Goal: Task Accomplishment & Management: Complete application form

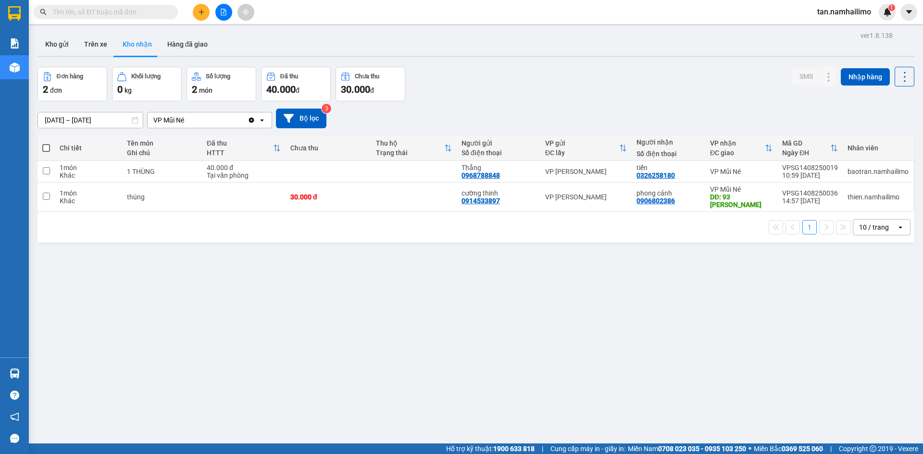
click at [201, 12] on icon "plus" at bounding box center [201, 12] width 7 height 7
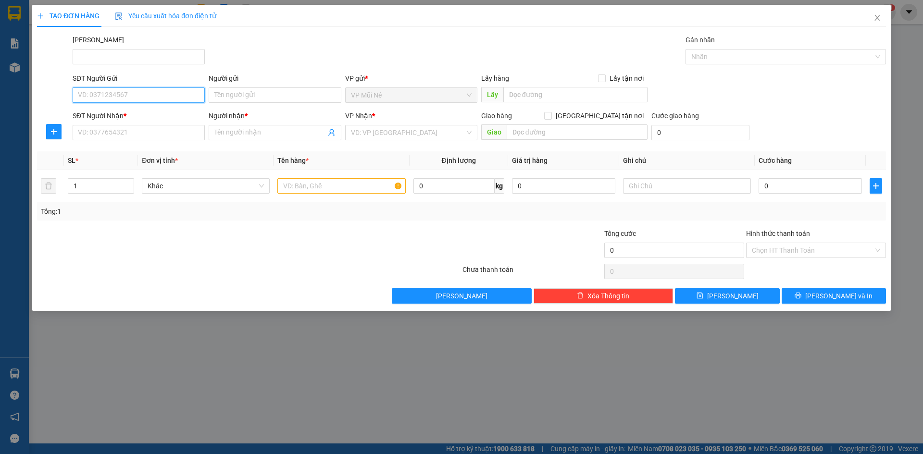
click at [119, 101] on input "SĐT Người Gửi" at bounding box center [139, 94] width 132 height 15
paste input "0947070600"
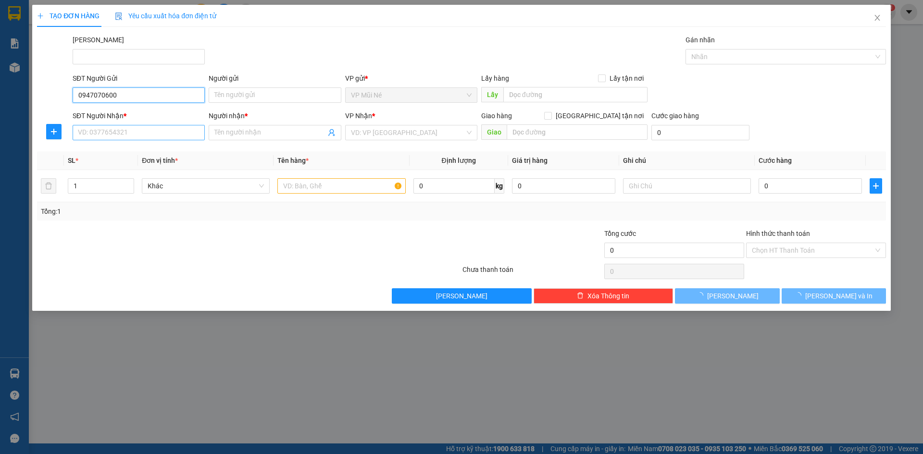
type input "0947070600"
click at [145, 133] on input "SĐT Người Nhận *" at bounding box center [139, 132] width 132 height 15
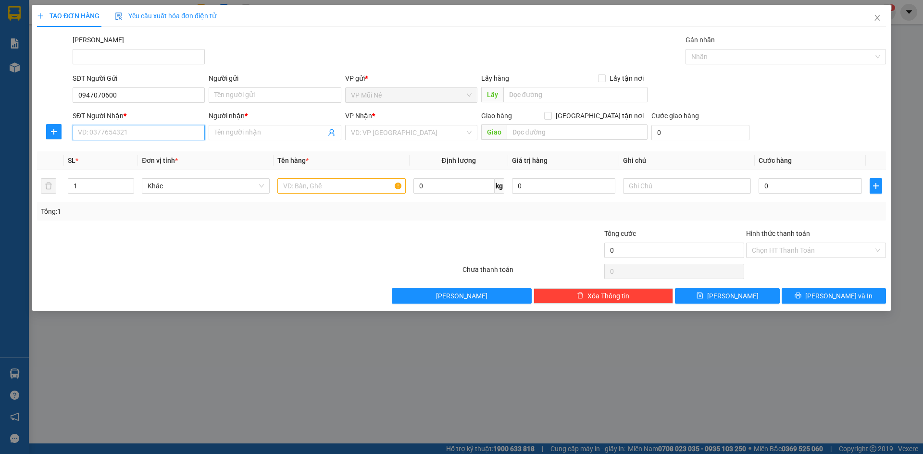
paste input "0947070600"
type input "0947070600"
click at [245, 101] on input "Người gửi" at bounding box center [275, 94] width 132 height 15
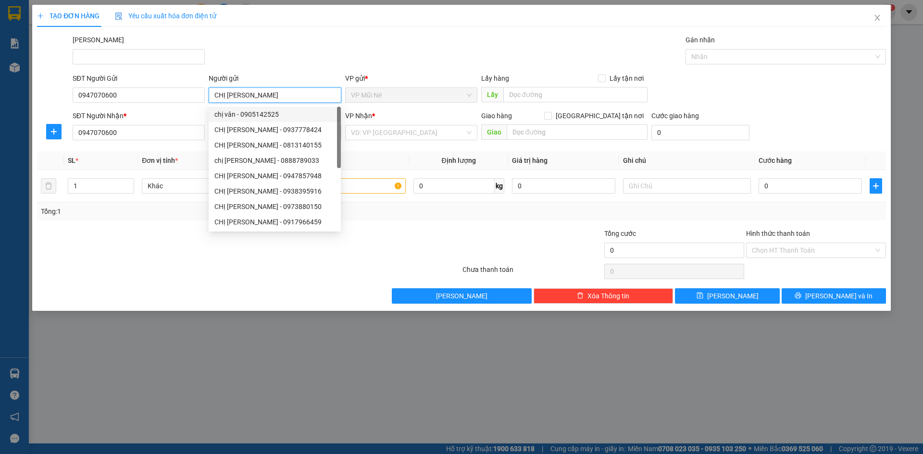
type input "CHỊ [PERSON_NAME]"
click at [300, 55] on div "[PERSON_NAME]" at bounding box center [479, 52] width 817 height 34
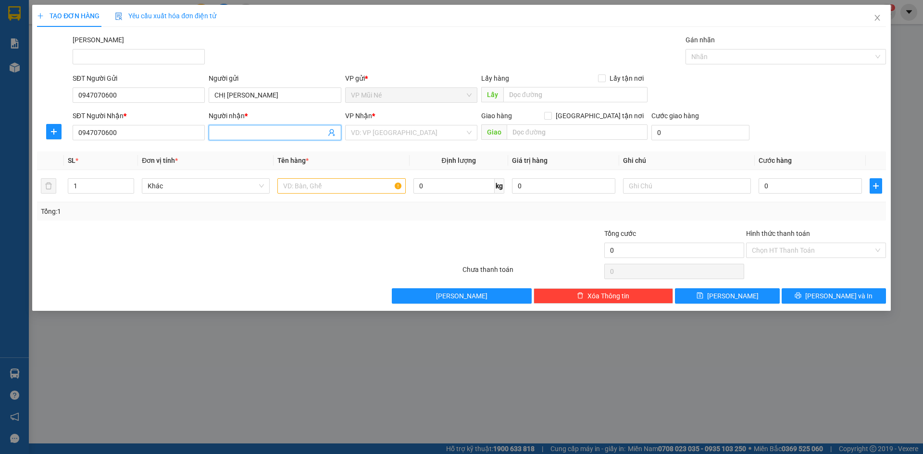
click at [268, 134] on input "Người nhận *" at bounding box center [269, 132] width 111 height 11
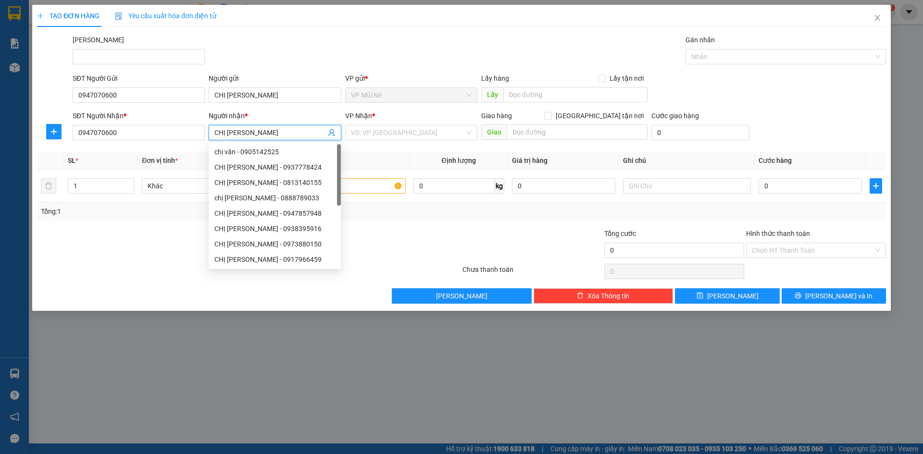
type input "CHỊ [PERSON_NAME]"
click at [322, 59] on div "[PERSON_NAME]" at bounding box center [479, 52] width 817 height 34
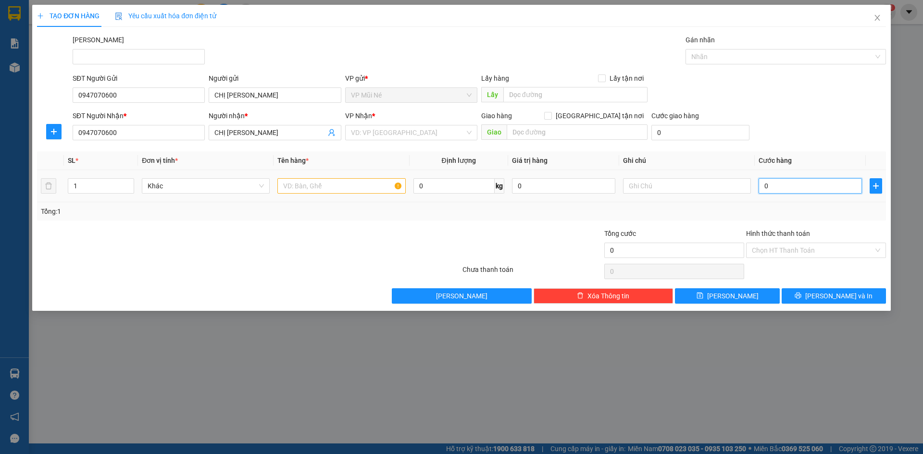
click at [784, 184] on input "0" at bounding box center [809, 185] width 103 height 15
type input "002"
type input "2"
type input "00"
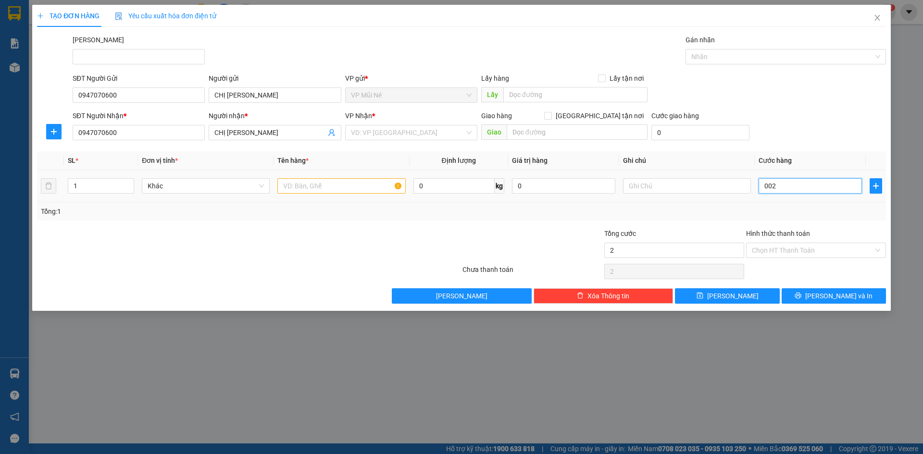
type input "0"
click at [761, 123] on div "SĐT Người Nhận * 0947070600 Người nhận * CHỊ VÂN VP Nhận * VD: VP [GEOGRAPHIC_D…" at bounding box center [479, 128] width 817 height 34
click at [312, 187] on input "text" at bounding box center [341, 185] width 128 height 15
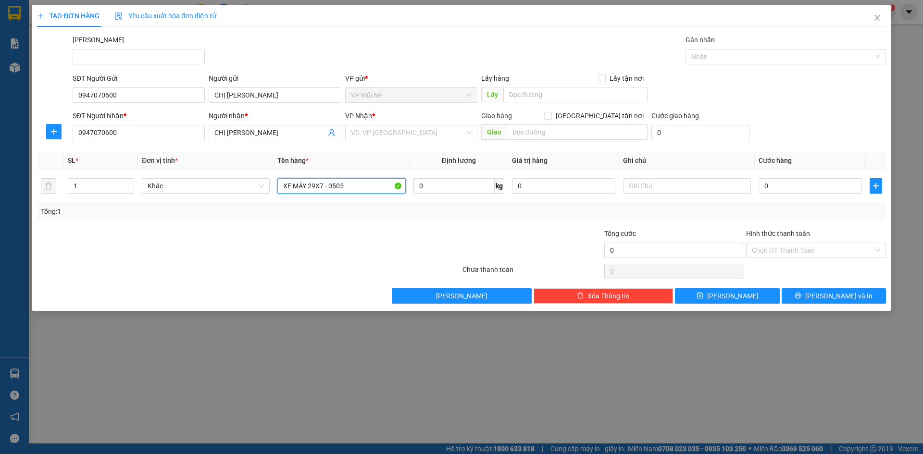
type input "XE MÁY 29X7 - 0505"
click at [378, 241] on div at bounding box center [391, 245] width 142 height 34
click at [777, 190] on input "0" at bounding box center [809, 185] width 103 height 15
type input "002"
type input "2"
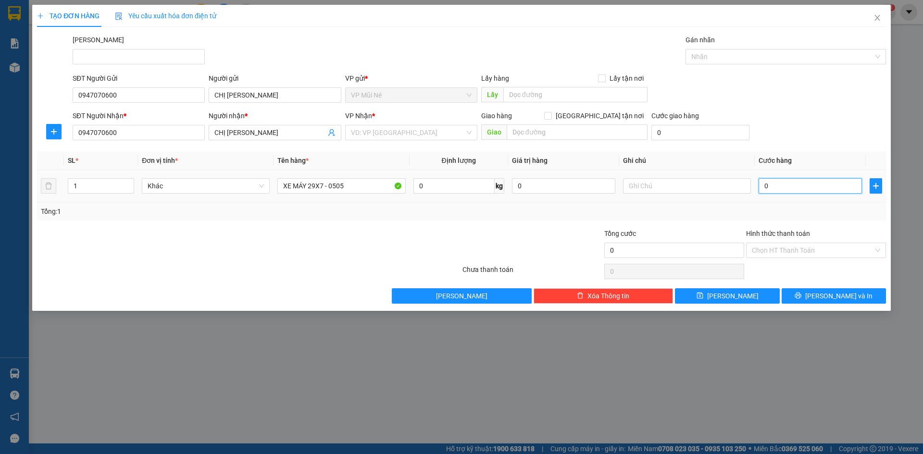
type input "2"
type input "0.025"
type input "25"
type input "000.250"
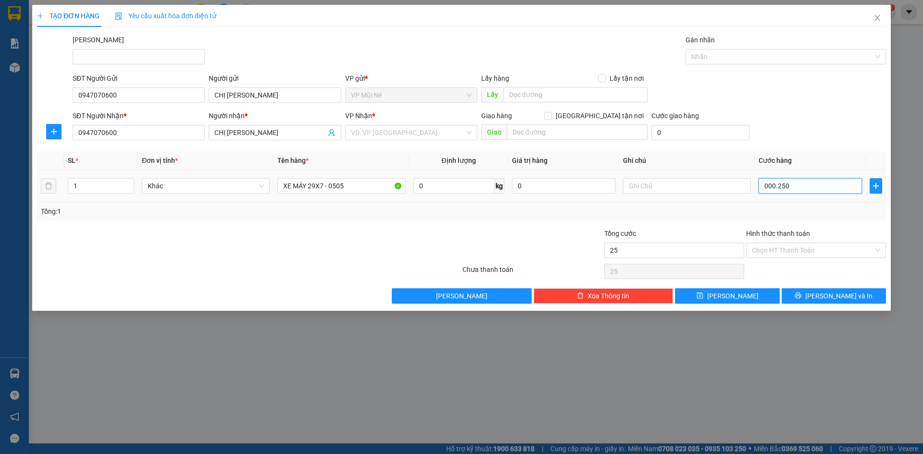
type input "250"
type input "0"
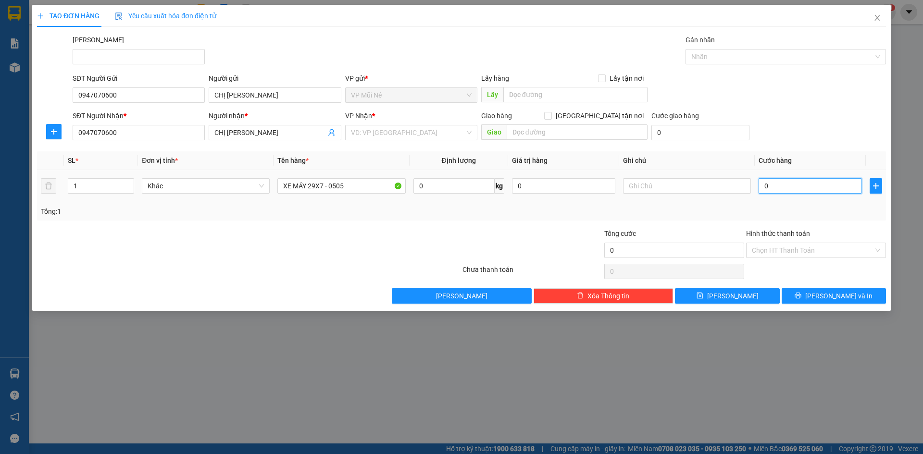
type input "002"
type input "2"
type input "00"
type input "0"
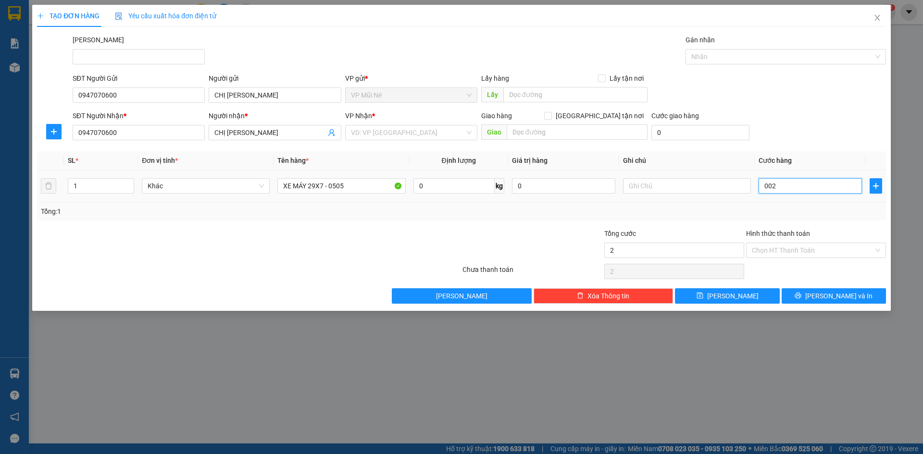
type input "0"
type input "002"
type input "2"
type input "0.025"
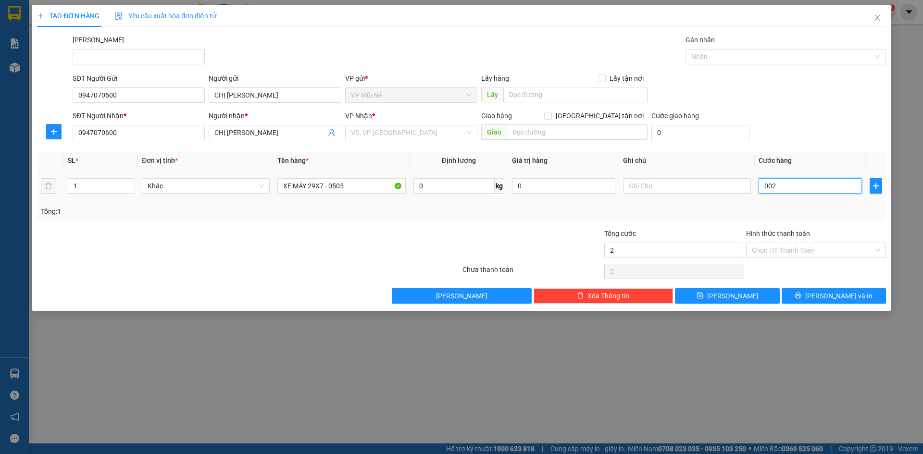
type input "25"
type input "00.250"
type input "250"
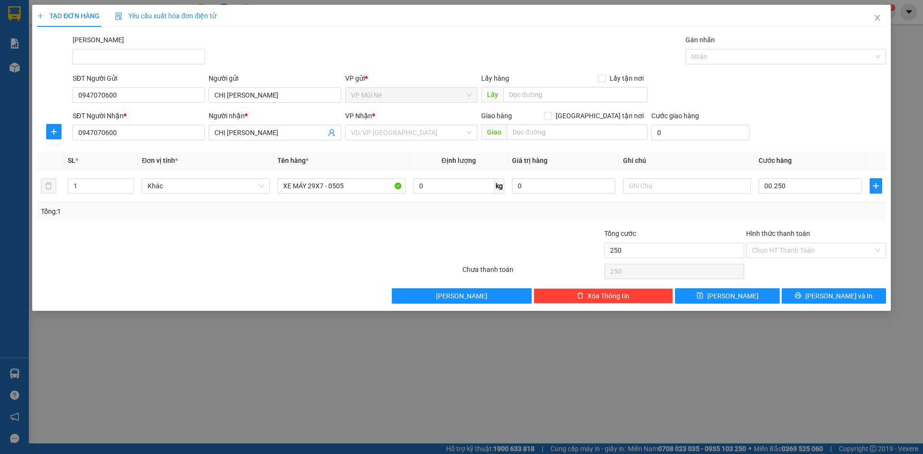
click at [799, 133] on div "SĐT Người Nhận * 0947070600 Người nhận * CHỊ VÂN VP Nhận * VD: VP [GEOGRAPHIC_D…" at bounding box center [479, 128] width 817 height 34
type input "250.000"
click at [799, 250] on input "Hình thức thanh toán" at bounding box center [813, 250] width 122 height 14
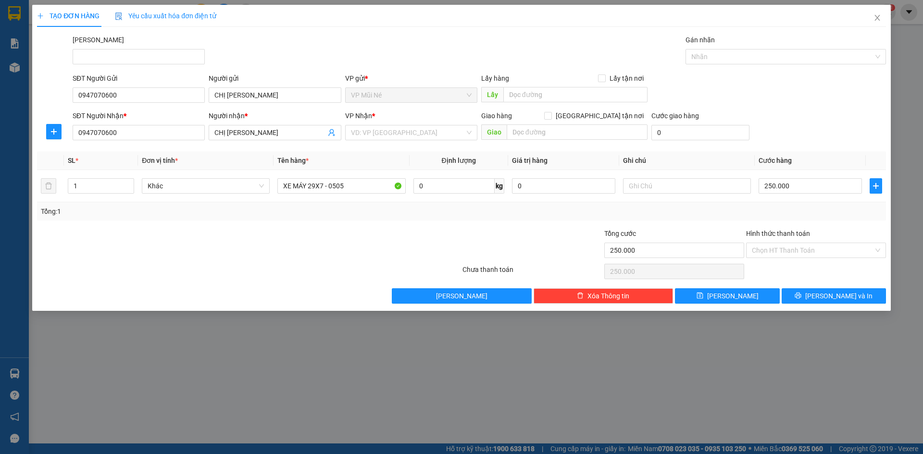
click at [799, 222] on div "Transit Pickup Surcharge Ids Transit Deliver Surcharge Ids Transit Deliver Surc…" at bounding box center [461, 169] width 849 height 269
click at [741, 296] on button "[PERSON_NAME]" at bounding box center [727, 295] width 104 height 15
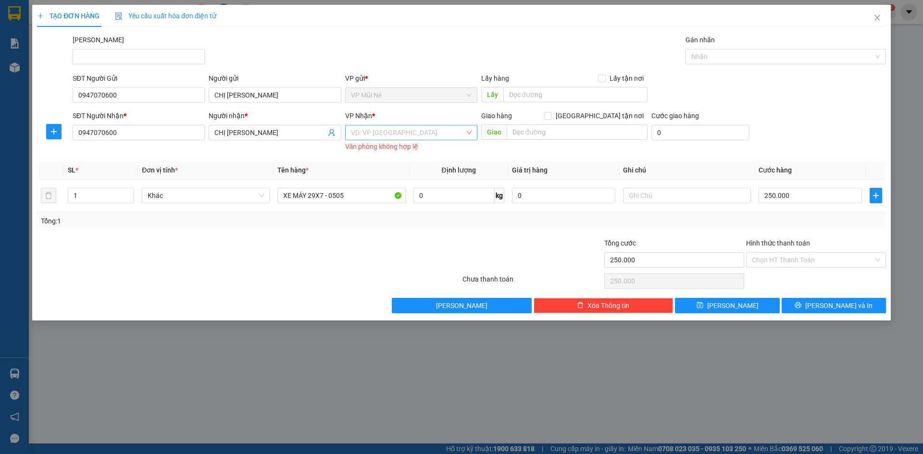
click at [433, 134] on input "search" at bounding box center [408, 132] width 114 height 14
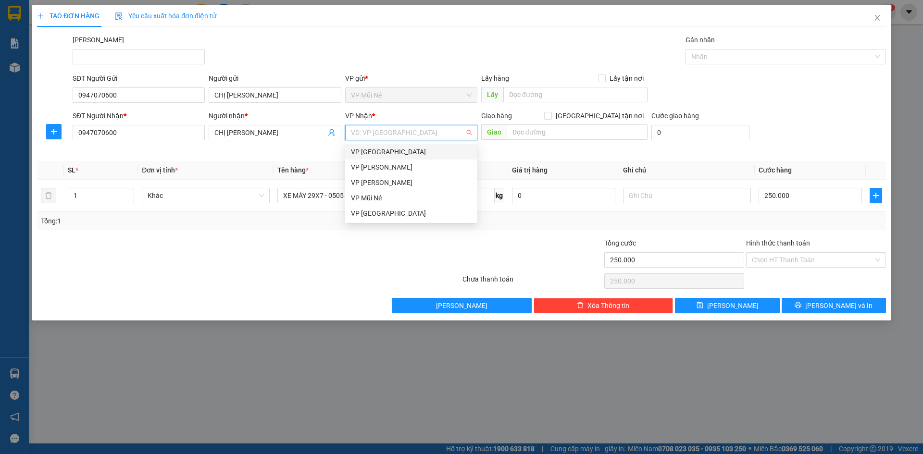
click at [398, 156] on div "VP [GEOGRAPHIC_DATA]" at bounding box center [411, 152] width 121 height 11
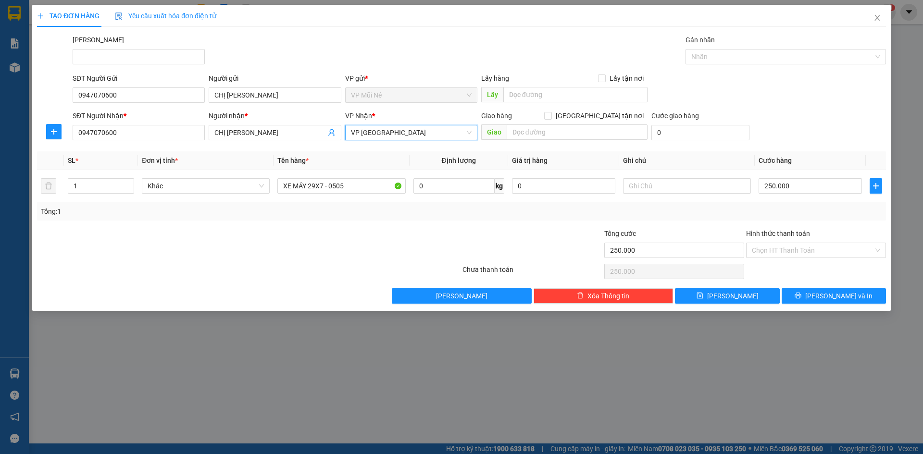
click at [795, 133] on div "SĐT Người Nhận * 0947070600 Người nhận * CHỊ VÂN VP Nhận * VP [GEOGRAPHIC_DATA]…" at bounding box center [479, 128] width 817 height 34
click at [830, 296] on span "[PERSON_NAME] và In" at bounding box center [838, 296] width 67 height 11
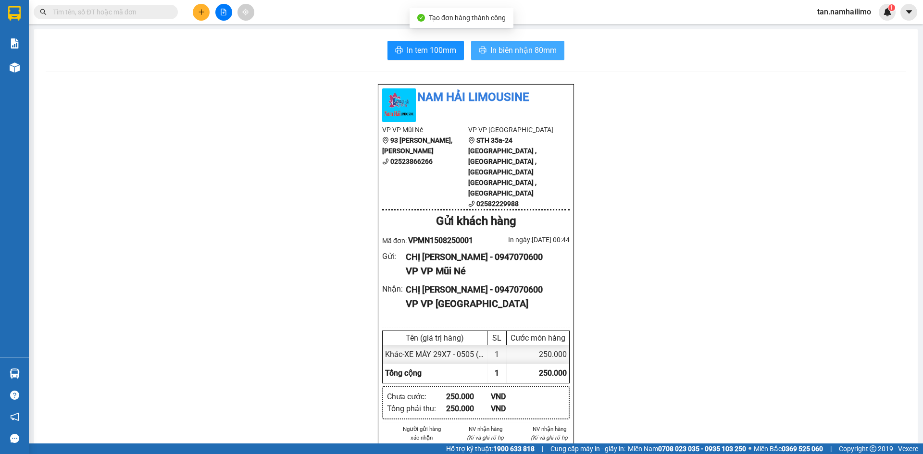
click at [520, 56] on span "In biên nhận 80mm" at bounding box center [523, 50] width 66 height 12
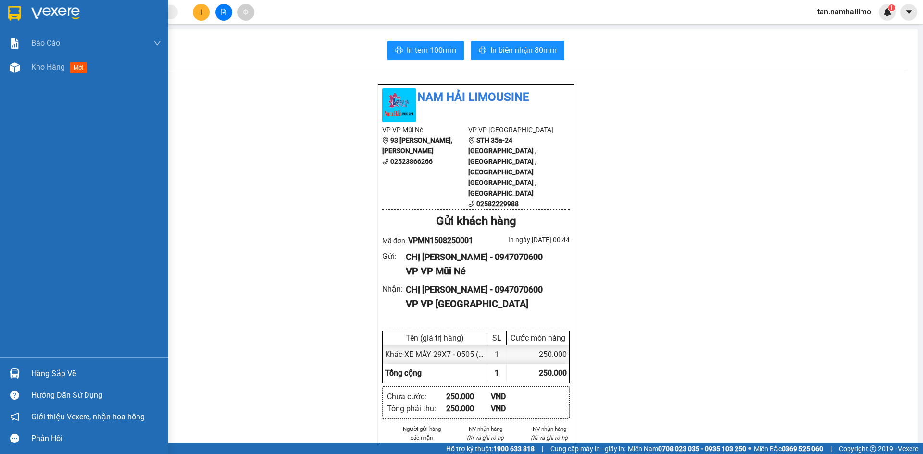
click at [5, 13] on div at bounding box center [84, 15] width 168 height 31
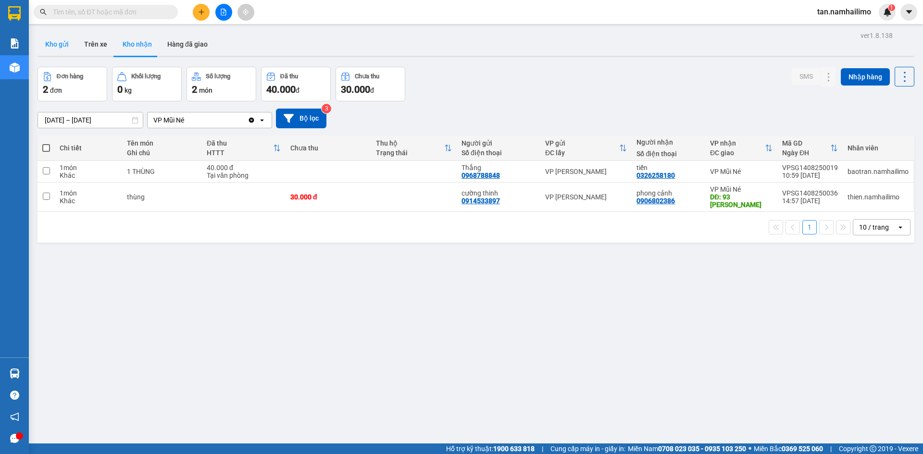
click at [68, 42] on button "Kho gửi" at bounding box center [56, 44] width 39 height 23
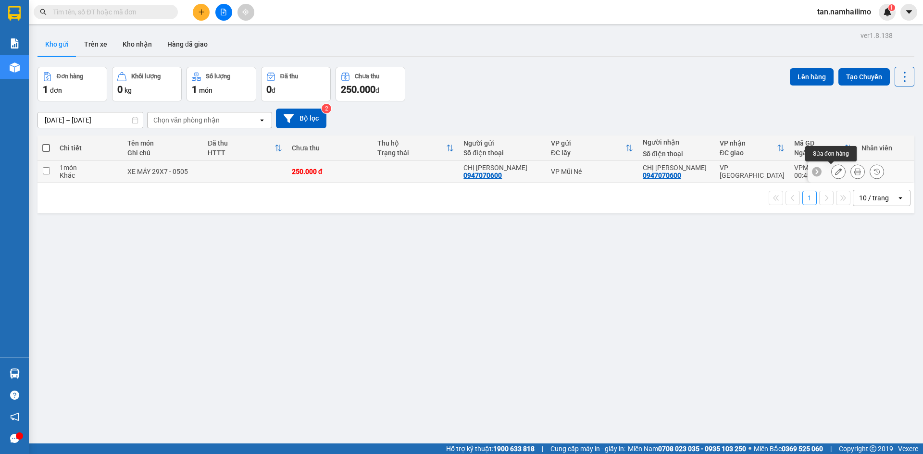
click at [835, 170] on icon at bounding box center [838, 171] width 7 height 7
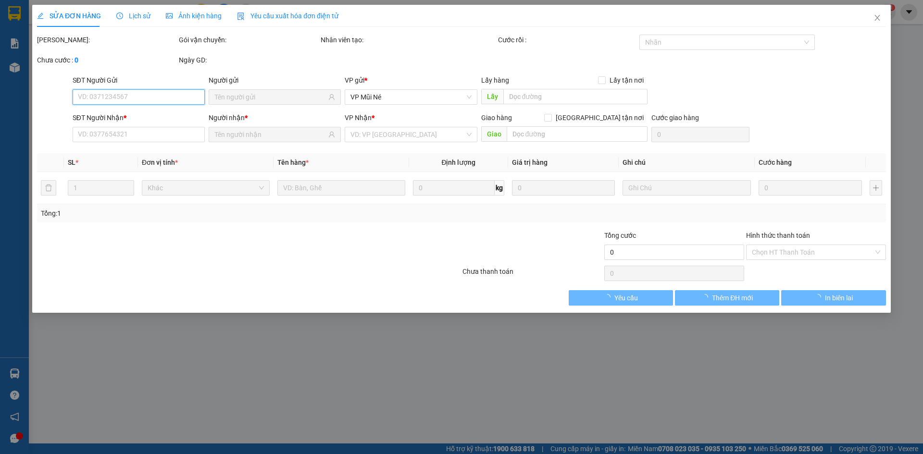
type input "0947070600"
type input "250.000"
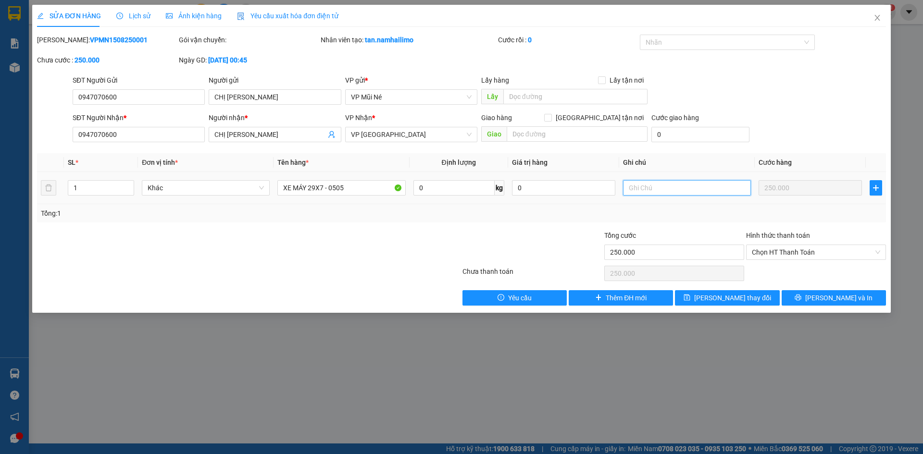
click at [670, 187] on input "text" at bounding box center [687, 187] width 128 height 15
click at [657, 187] on input "text" at bounding box center [687, 187] width 128 height 15
type input "MAI DI XE 11H30 GIUP EM [GEOGRAPHIC_DATA]"
click at [731, 297] on span "[PERSON_NAME] thay đổi" at bounding box center [732, 298] width 77 height 11
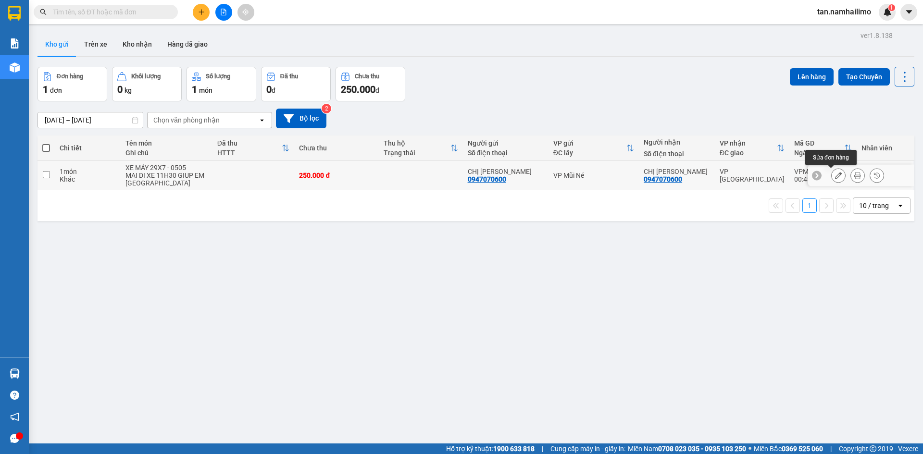
click at [823, 175] on div at bounding box center [861, 176] width 106 height 22
click at [835, 173] on icon at bounding box center [838, 175] width 7 height 7
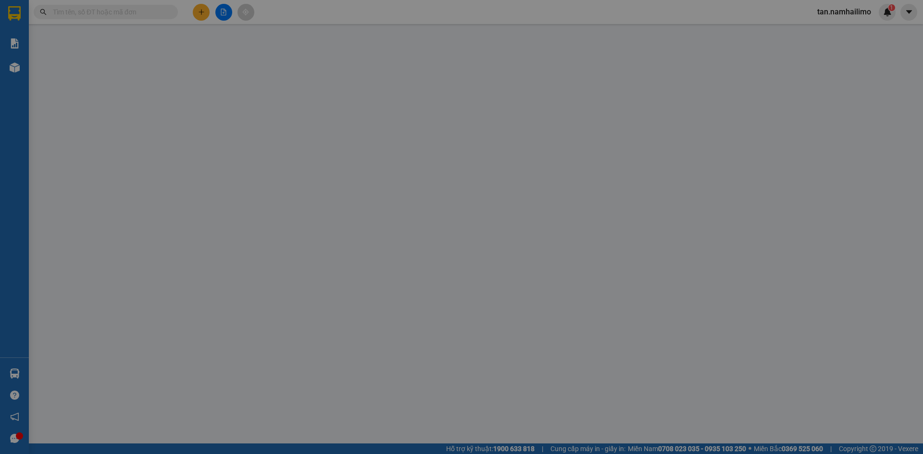
type input "0947070600"
type input "250.000"
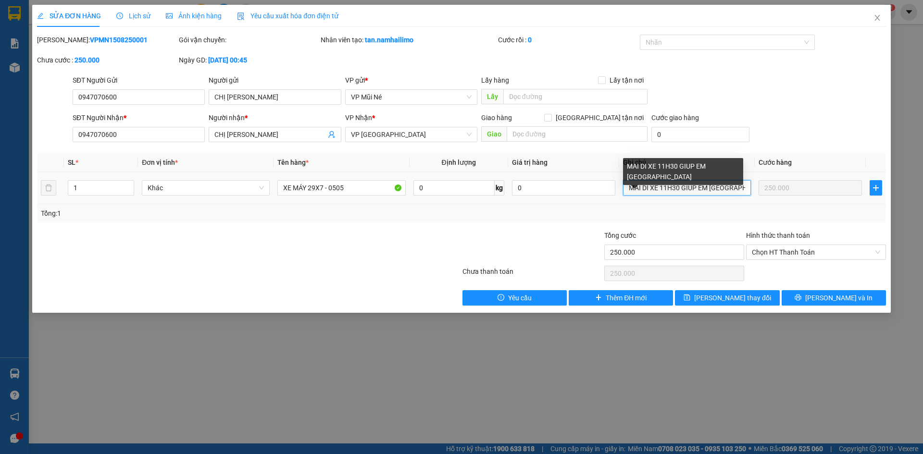
click at [639, 187] on input "MAI DI XE 11H30 GIUP EM NHE" at bounding box center [687, 187] width 128 height 15
type input "DI XE 11H30 GIUP EM NHE"
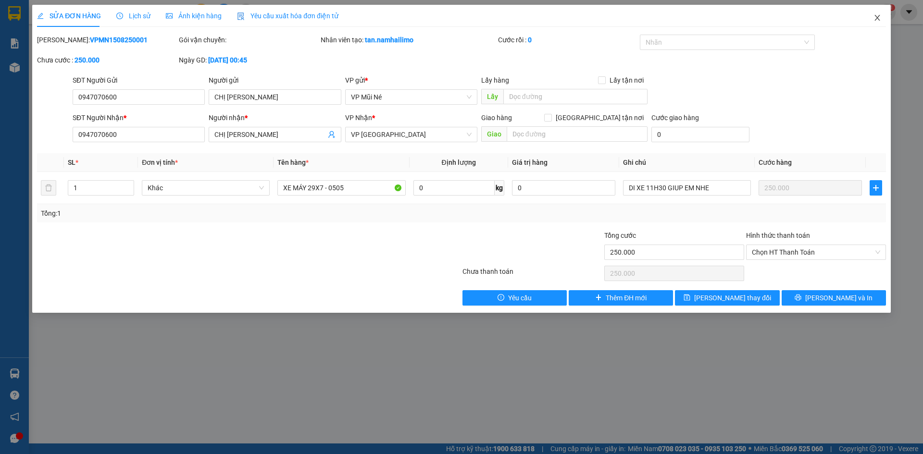
click at [874, 16] on icon "close" at bounding box center [877, 18] width 8 height 8
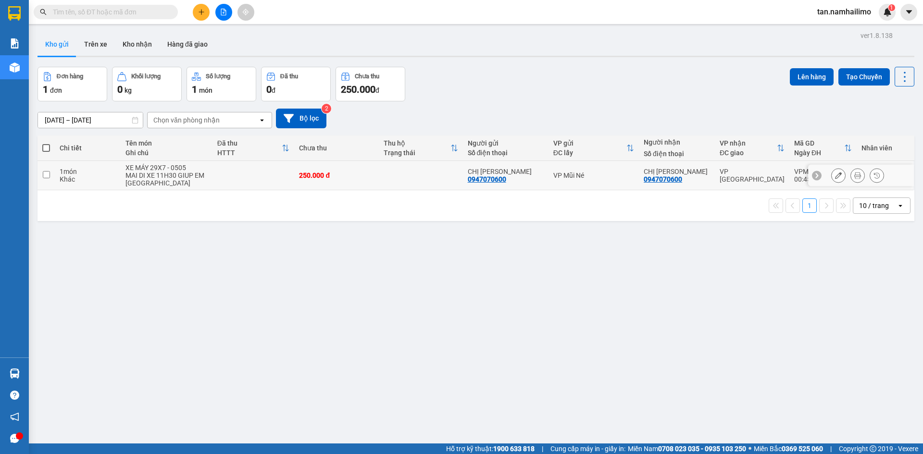
click at [835, 175] on icon at bounding box center [838, 175] width 7 height 7
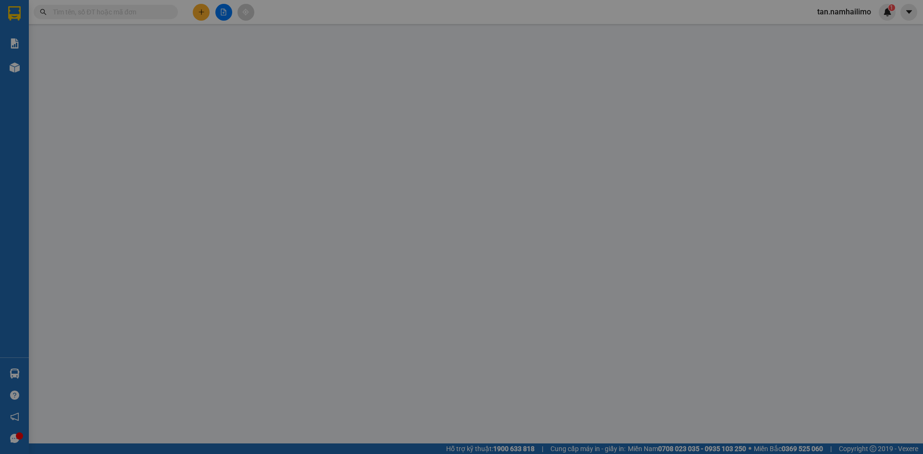
type input "0947070600"
type input "250.000"
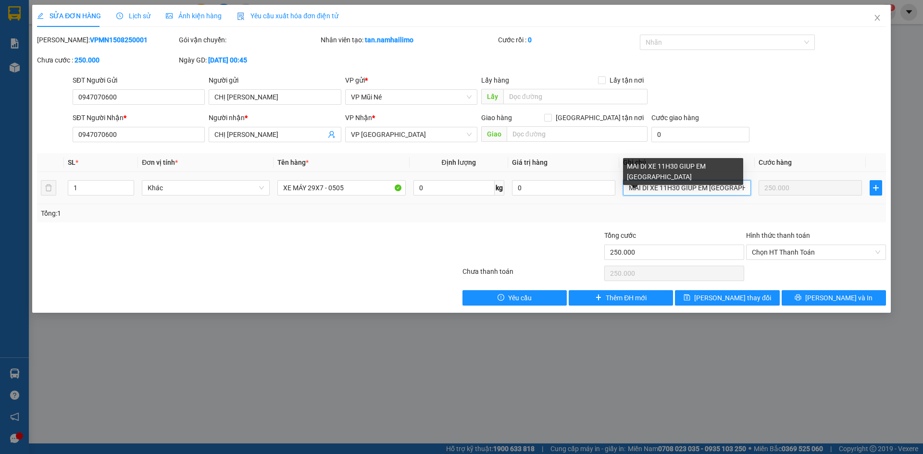
click at [644, 187] on input "MAI DI XE 11H30 GIUP EM NHE" at bounding box center [687, 187] width 128 height 15
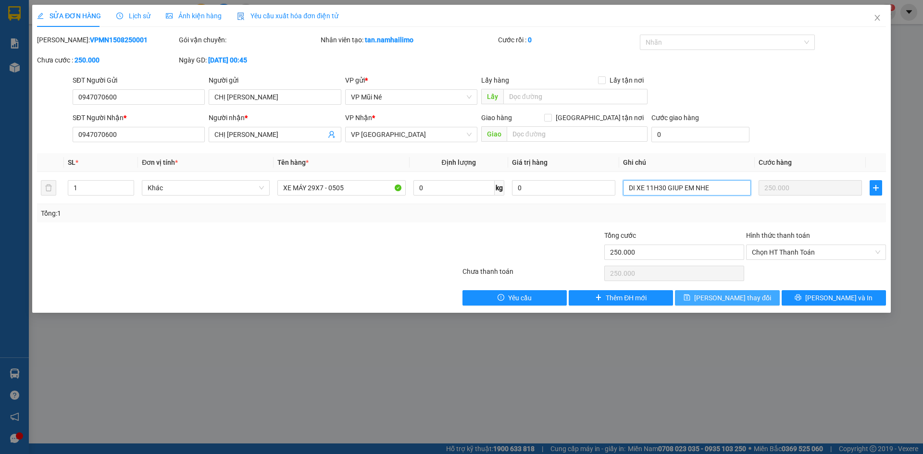
type input "DI XE 11H30 GIUP EM NHE"
click at [726, 299] on span "Lưu thay đổi" at bounding box center [732, 298] width 77 height 11
